Goal: Navigation & Orientation: Find specific page/section

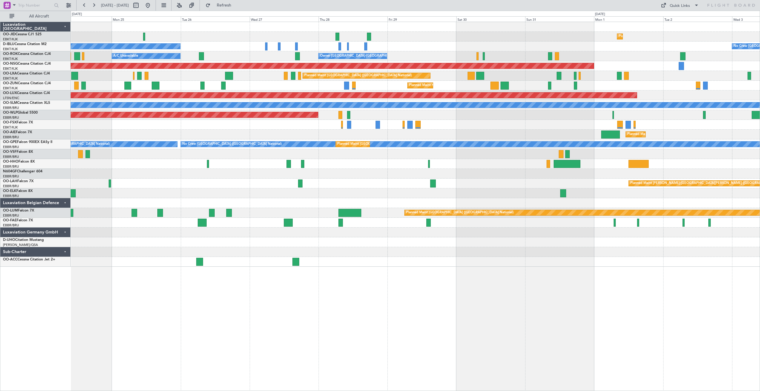
click at [102, 75] on div "Planned Maint Kortrijk-[GEOGRAPHIC_DATA] Planned Maint [GEOGRAPHIC_DATA] ([GEOG…" at bounding box center [415, 144] width 689 height 245
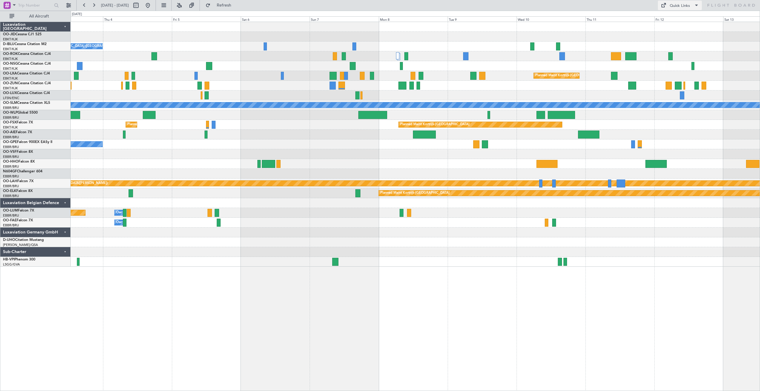
click at [690, 7] on button "Quick Links" at bounding box center [679, 5] width 44 height 9
click at [681, 19] on button "Trip Builder" at bounding box center [679, 19] width 45 height 14
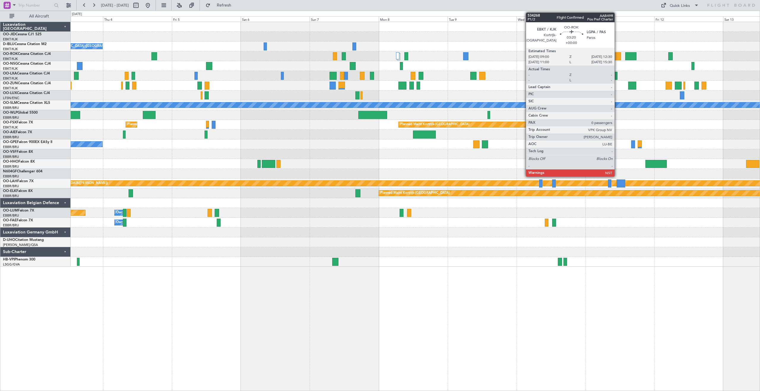
click at [617, 55] on div at bounding box center [616, 56] width 10 height 8
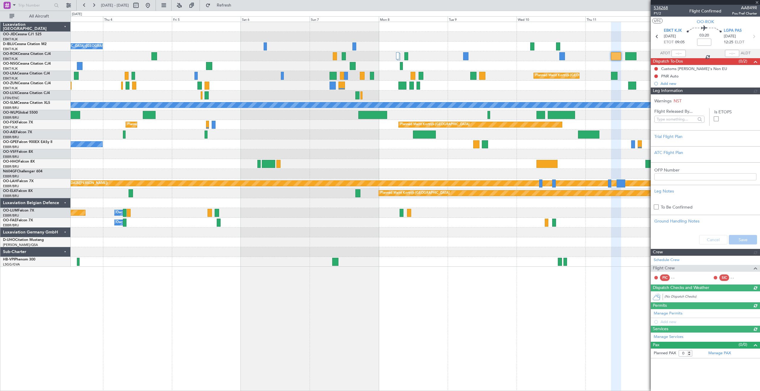
click at [662, 7] on span "534268" at bounding box center [660, 8] width 14 height 6
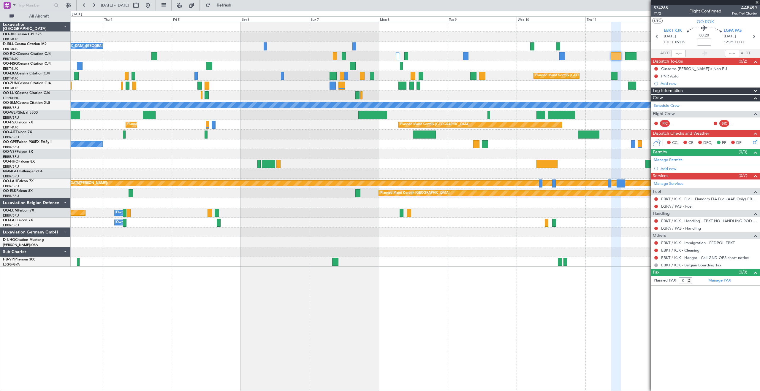
click at [758, 2] on span at bounding box center [757, 2] width 6 height 5
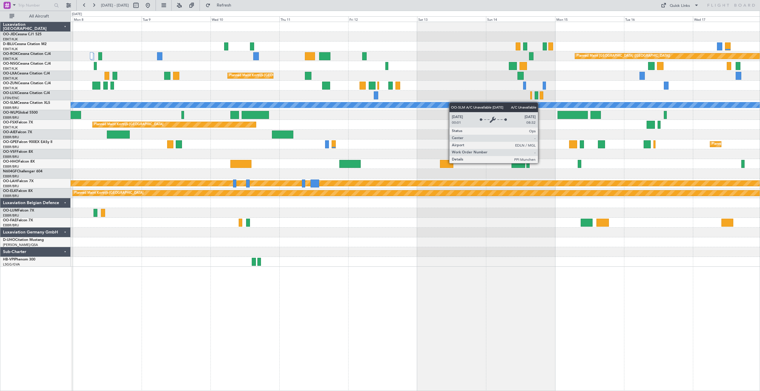
click at [416, 107] on div "Planned Maint [GEOGRAPHIC_DATA] ([GEOGRAPHIC_DATA]) Planned Maint [GEOGRAPHIC_D…" at bounding box center [415, 144] width 689 height 245
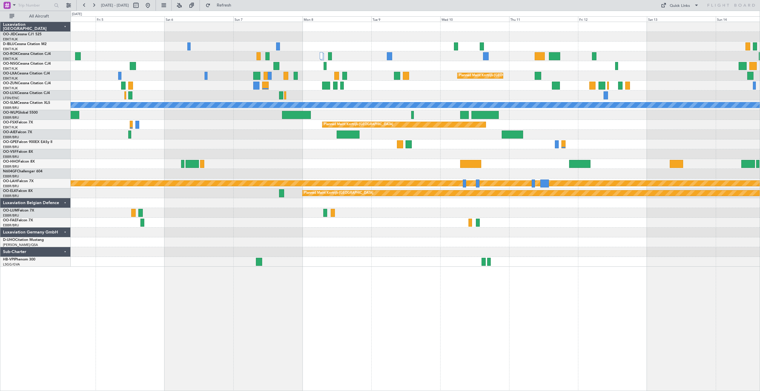
click at [708, 96] on div "No Crew [GEOGRAPHIC_DATA] ([GEOGRAPHIC_DATA] National) Planned Maint [GEOGRAPHI…" at bounding box center [415, 144] width 689 height 245
click at [228, 3] on button "Refresh" at bounding box center [221, 5] width 36 height 9
click at [227, 2] on button "Refresh" at bounding box center [221, 5] width 36 height 9
click at [231, 3] on span "Refresh" at bounding box center [224, 5] width 25 height 4
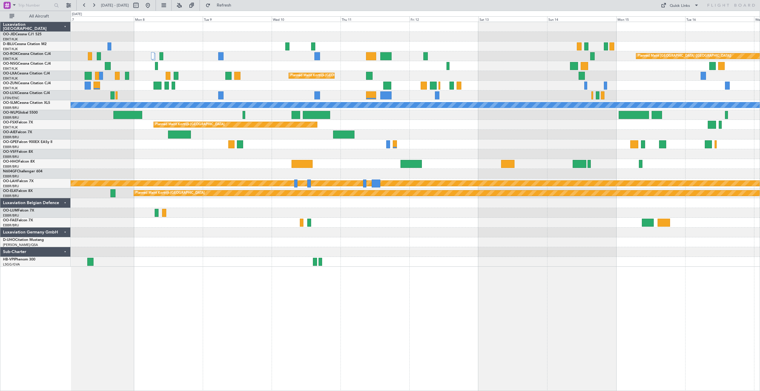
click at [410, 83] on div at bounding box center [415, 86] width 689 height 10
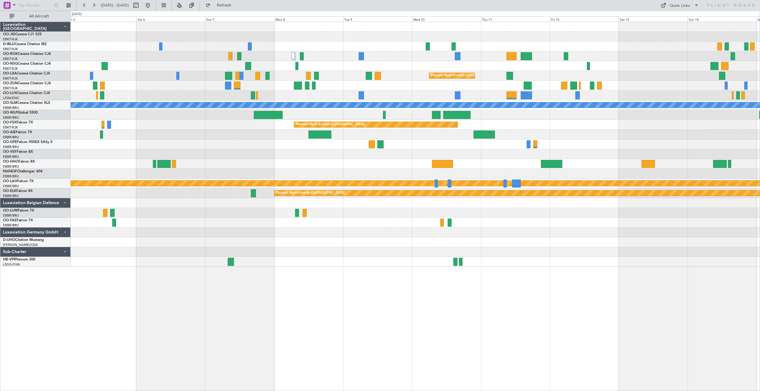
click at [668, 99] on div "No Crew [GEOGRAPHIC_DATA] ([GEOGRAPHIC_DATA] National) Planned Maint [GEOGRAPHI…" at bounding box center [415, 144] width 689 height 245
click at [152, 4] on button at bounding box center [147, 5] width 9 height 9
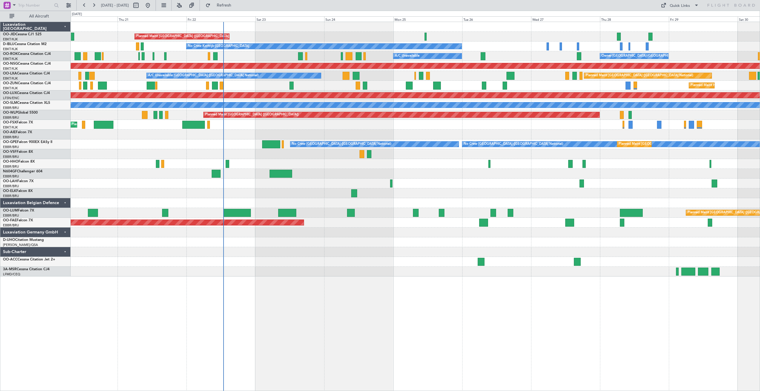
click at [429, 118] on div "Planned Maint [GEOGRAPHIC_DATA] ([GEOGRAPHIC_DATA]) Planned Maint [GEOGRAPHIC_D…" at bounding box center [415, 149] width 689 height 255
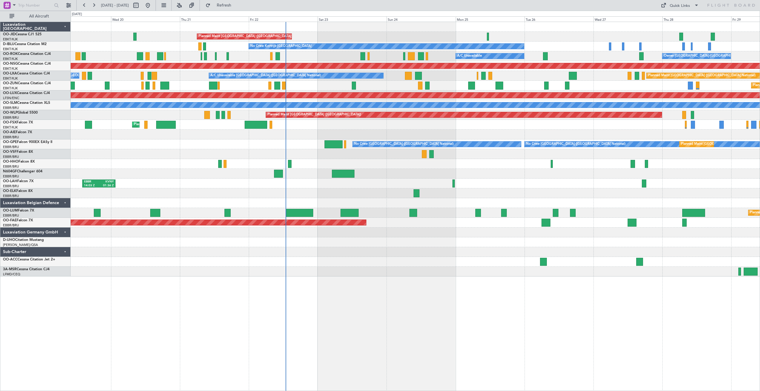
click at [358, 124] on div "Planned Maint Kortrijk-[GEOGRAPHIC_DATA]" at bounding box center [415, 125] width 689 height 10
click at [93, 3] on button at bounding box center [93, 5] width 9 height 9
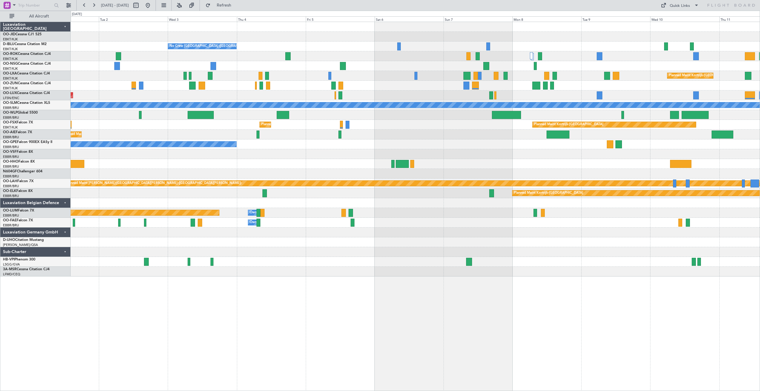
click at [436, 128] on div "Planned Maint Kortrijk-[GEOGRAPHIC_DATA] Planned Maint [GEOGRAPHIC_DATA]-[GEOGR…" at bounding box center [415, 125] width 689 height 10
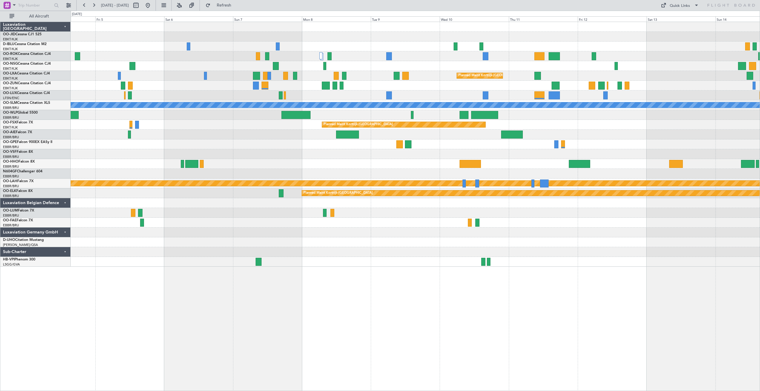
click at [521, 130] on div "No Crew [GEOGRAPHIC_DATA] ([GEOGRAPHIC_DATA] National) Planned Maint [GEOGRAPHI…" at bounding box center [415, 144] width 689 height 245
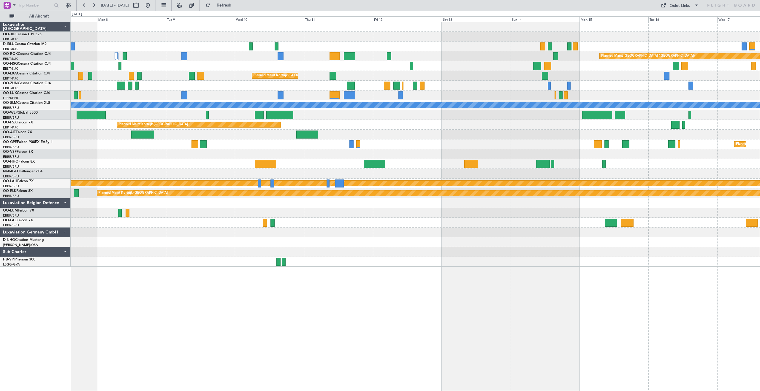
click at [420, 127] on div "Planned Maint Kortrijk-[GEOGRAPHIC_DATA]" at bounding box center [415, 125] width 689 height 10
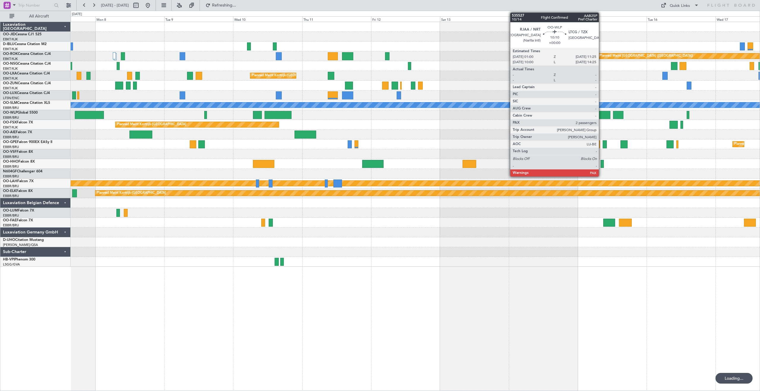
click at [601, 115] on div at bounding box center [595, 115] width 30 height 8
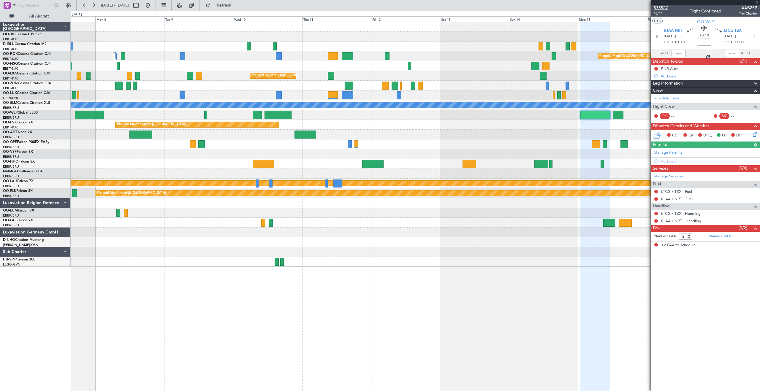
click at [661, 6] on span "535527" at bounding box center [660, 8] width 14 height 6
